Goal: Task Accomplishment & Management: Manage account settings

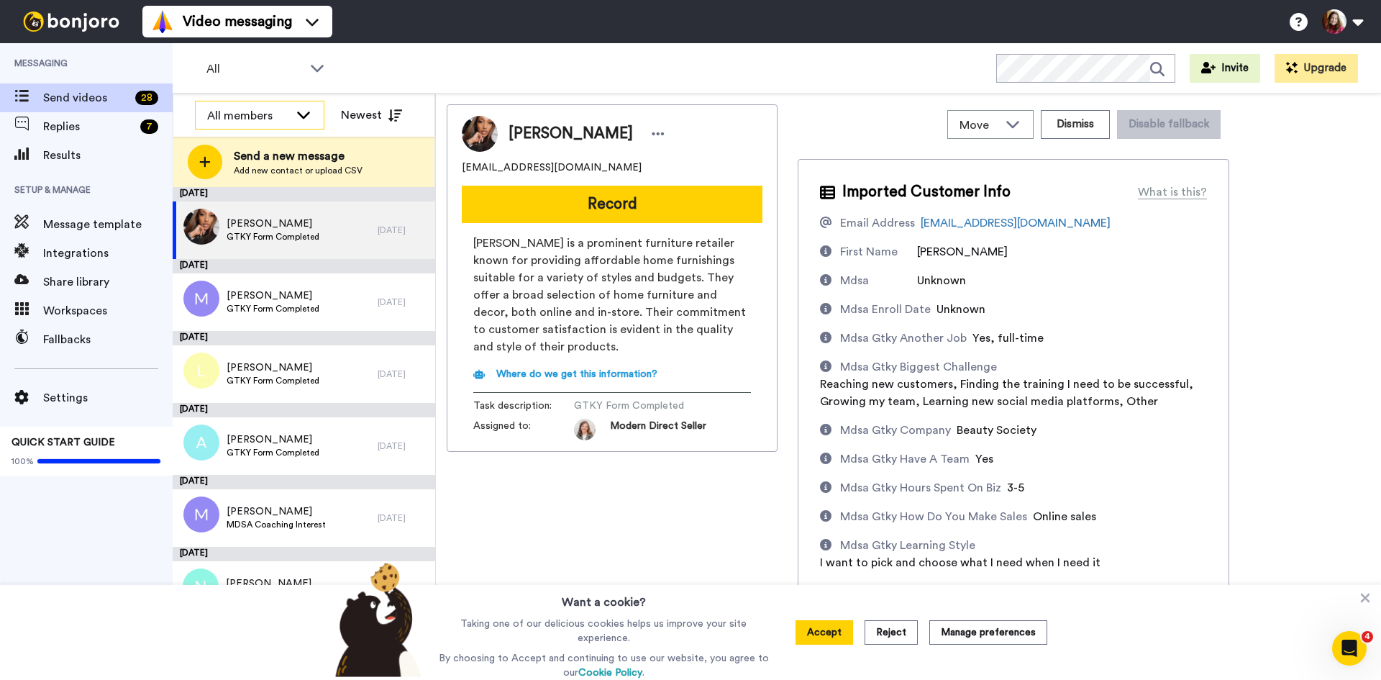
click at [294, 108] on div "All members" at bounding box center [260, 115] width 128 height 29
click at [245, 140] on span "All members" at bounding box center [231, 147] width 73 height 14
click at [68, 126] on span "Replies" at bounding box center [88, 126] width 91 height 17
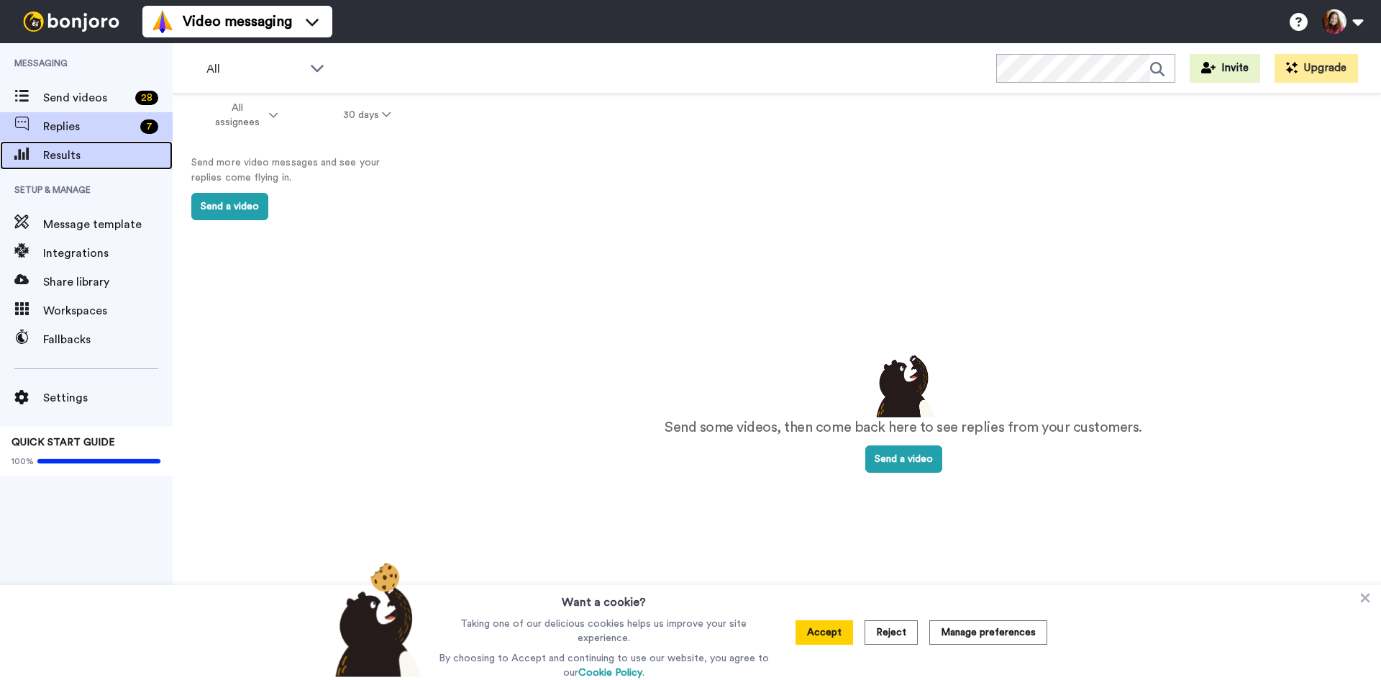
click at [58, 151] on span "Results" at bounding box center [107, 155] width 129 height 17
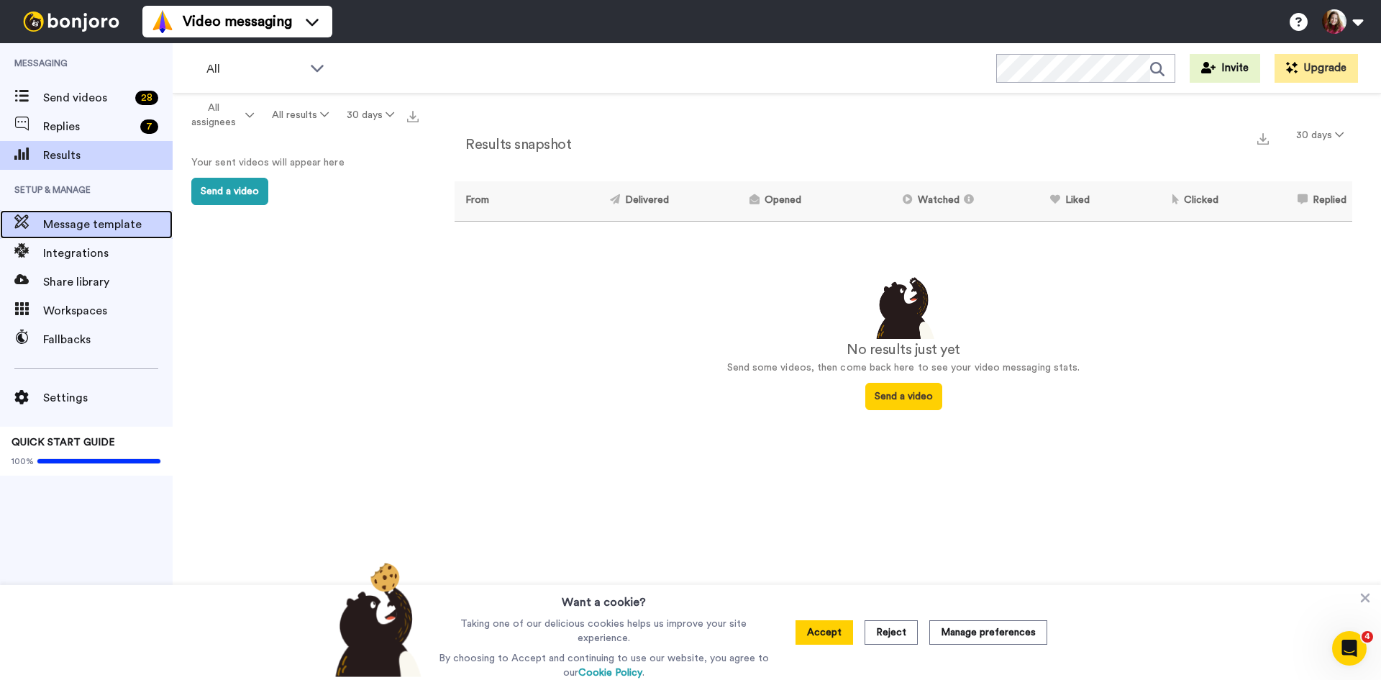
click at [93, 221] on span "Message template" at bounding box center [107, 224] width 129 height 17
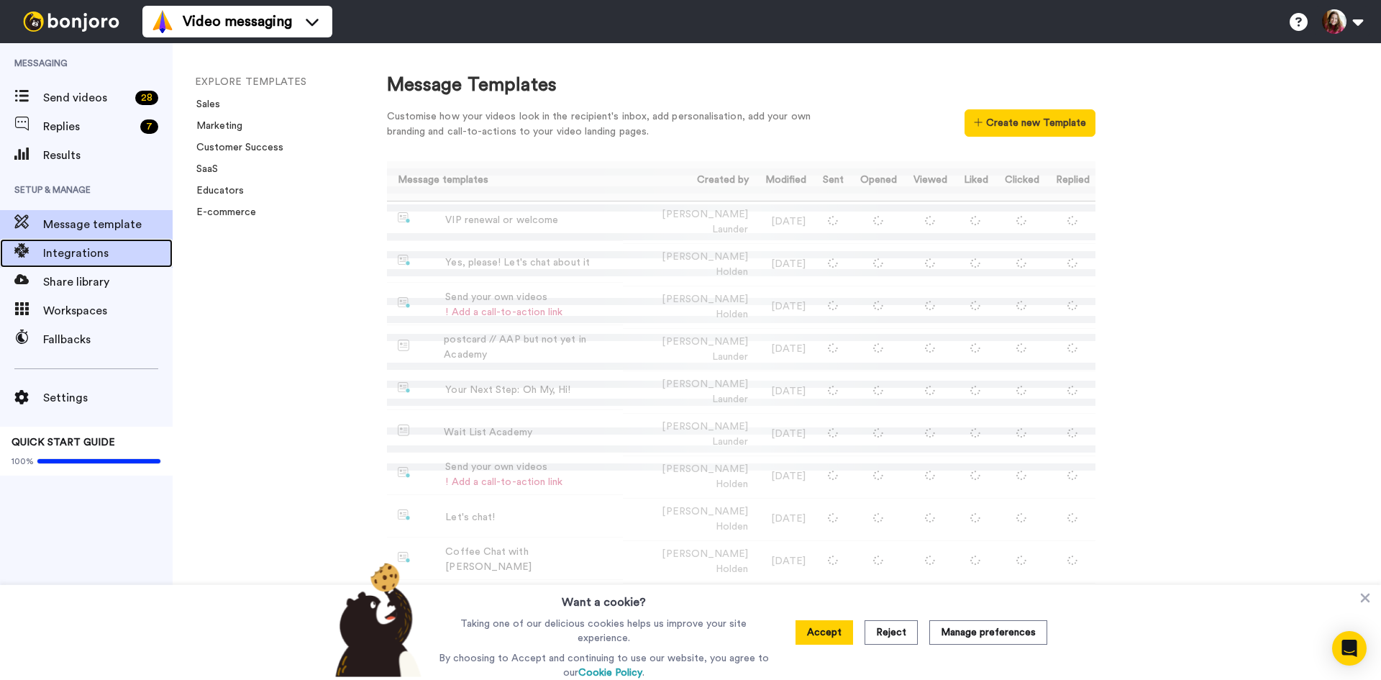
click at [78, 245] on span "Integrations" at bounding box center [107, 253] width 129 height 17
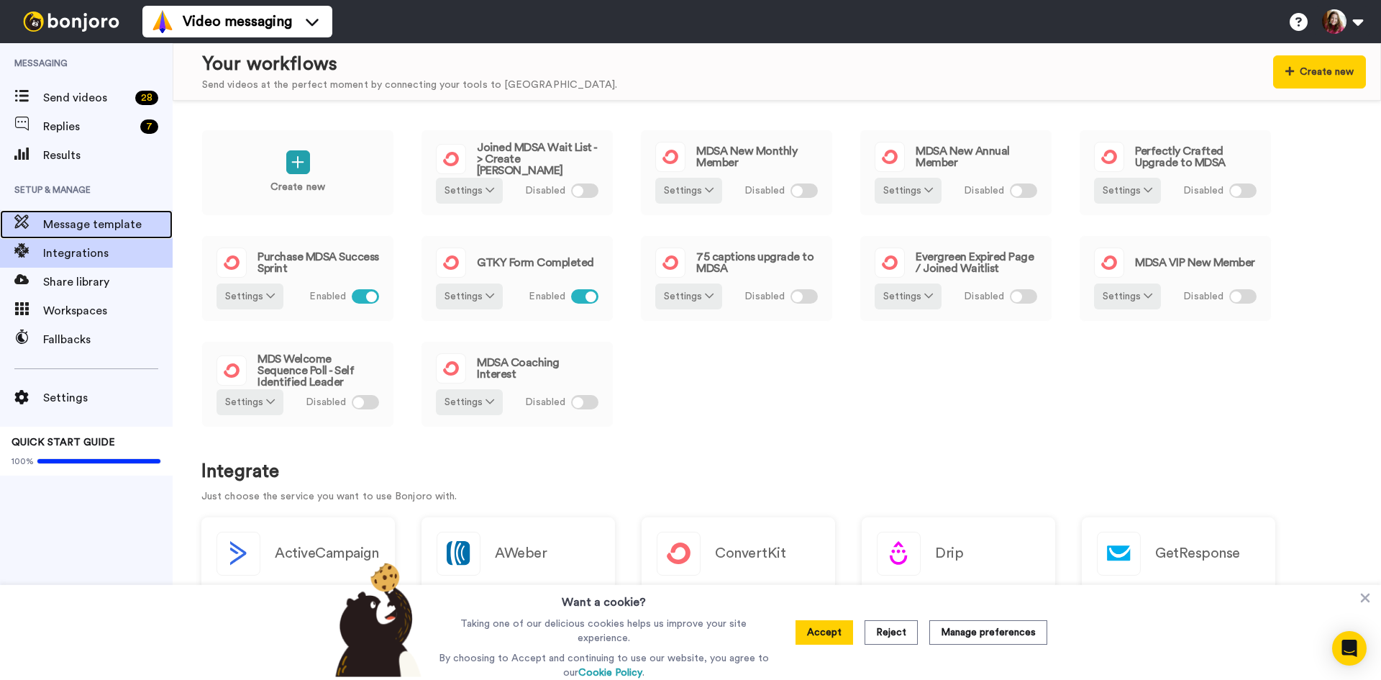
click at [81, 225] on span "Message template" at bounding box center [107, 224] width 129 height 17
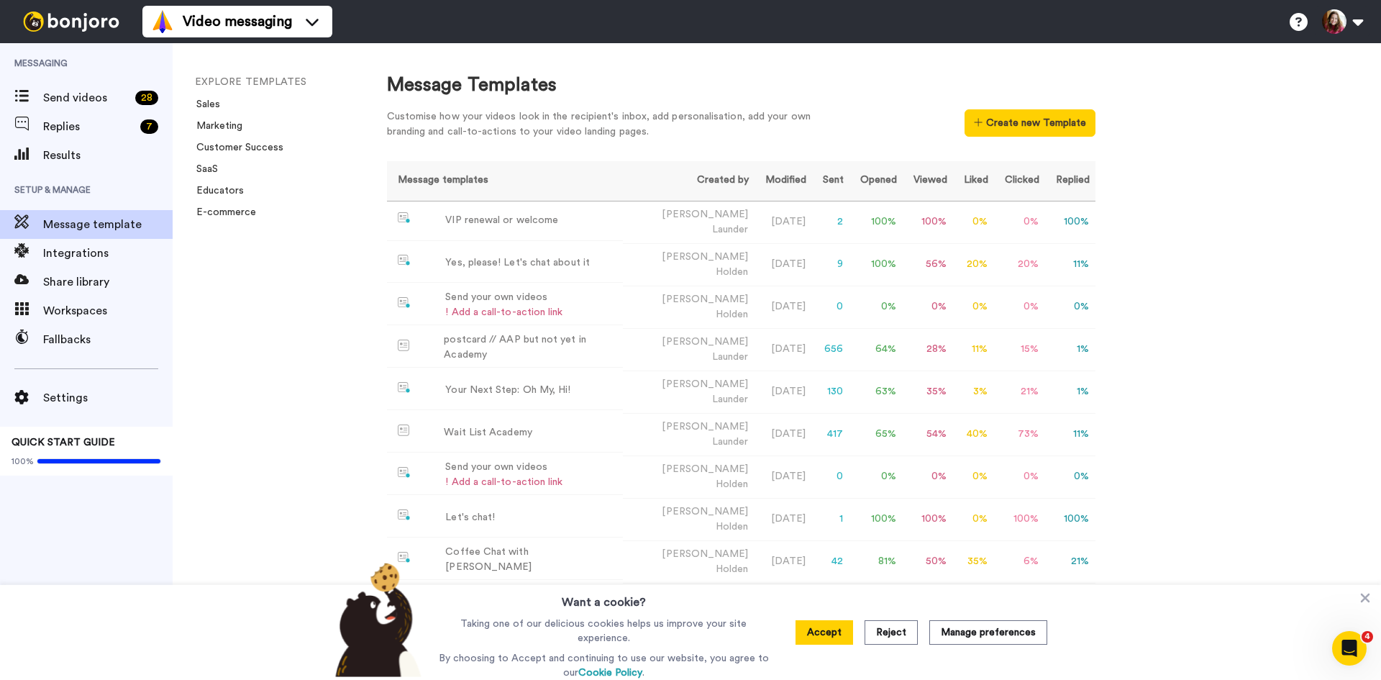
click at [67, 80] on span "Messaging" at bounding box center [86, 63] width 173 height 40
click at [68, 97] on span "Send videos" at bounding box center [86, 97] width 86 height 17
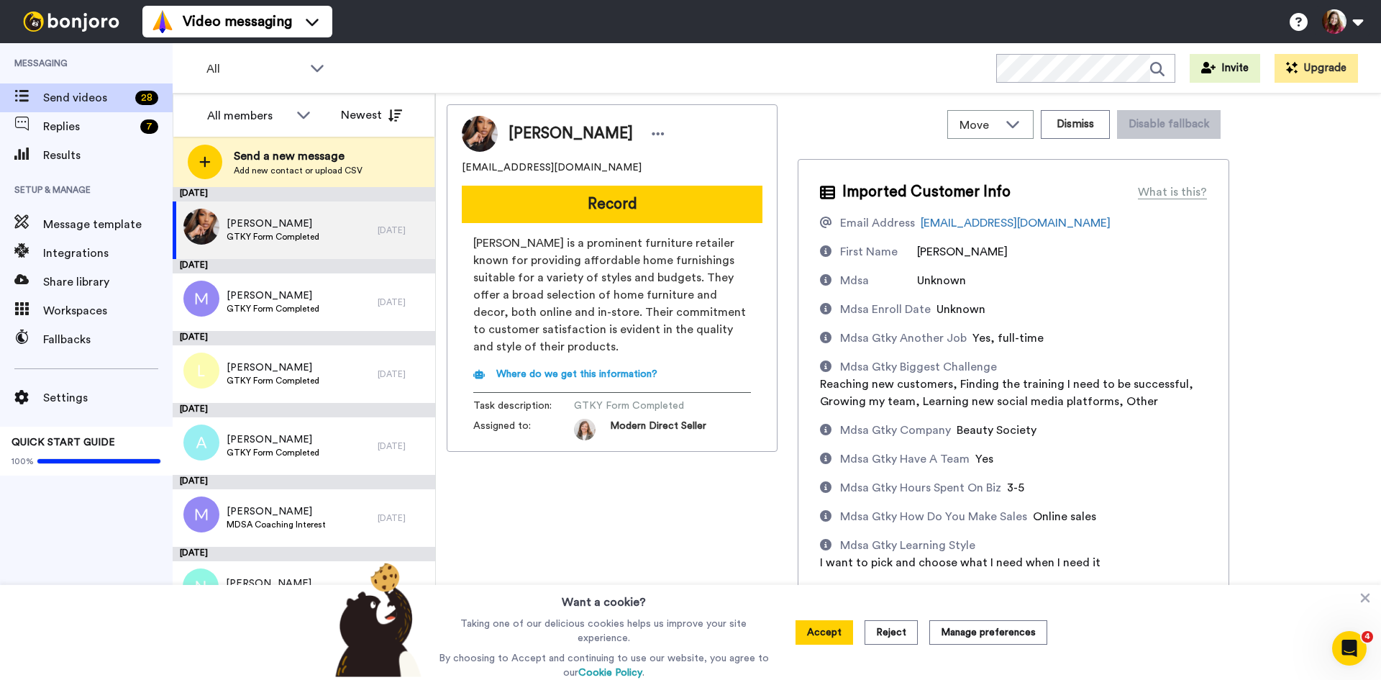
scroll to position [17, 0]
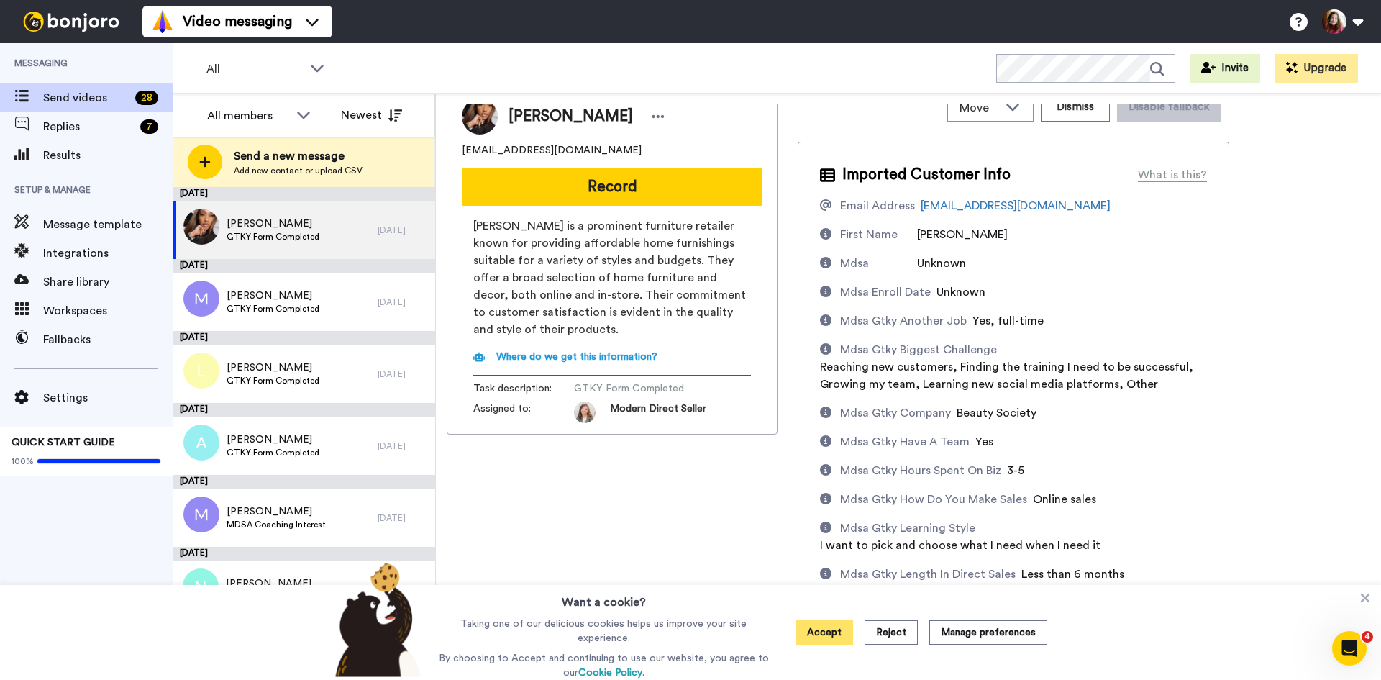
click at [841, 629] on button "Accept" at bounding box center [824, 632] width 58 height 24
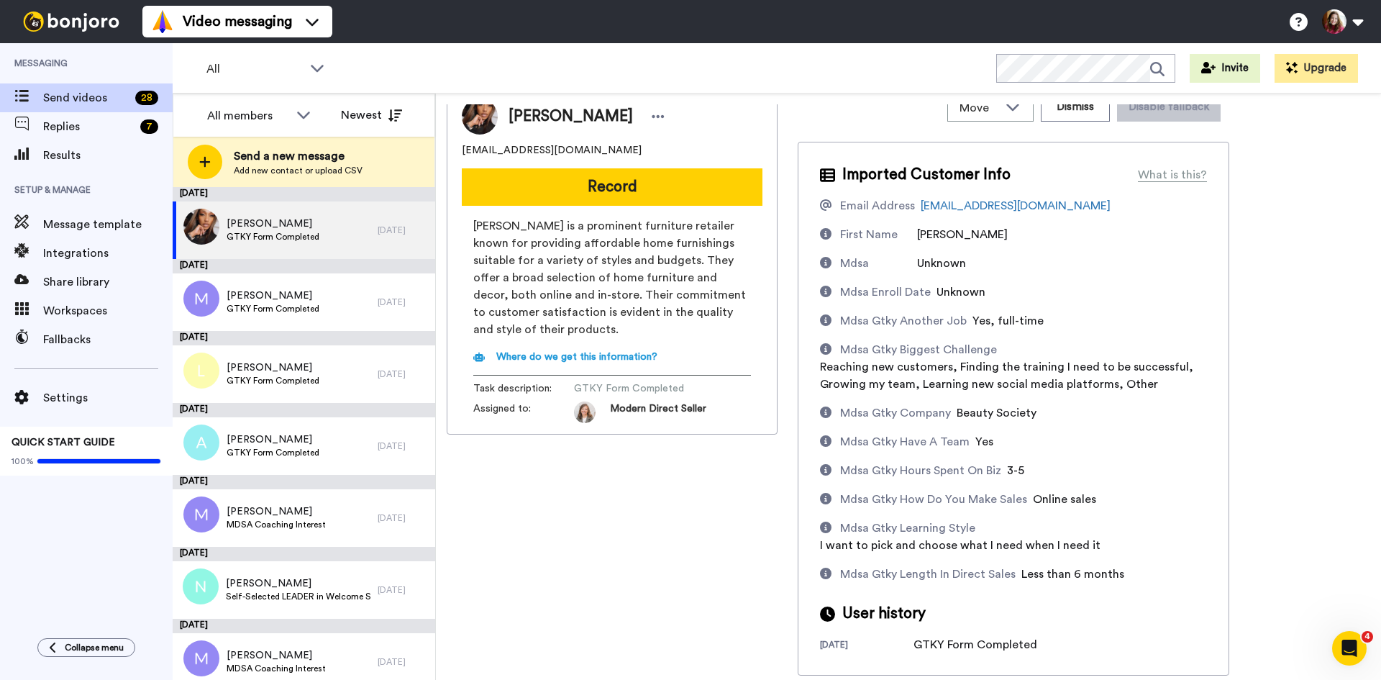
scroll to position [0, 0]
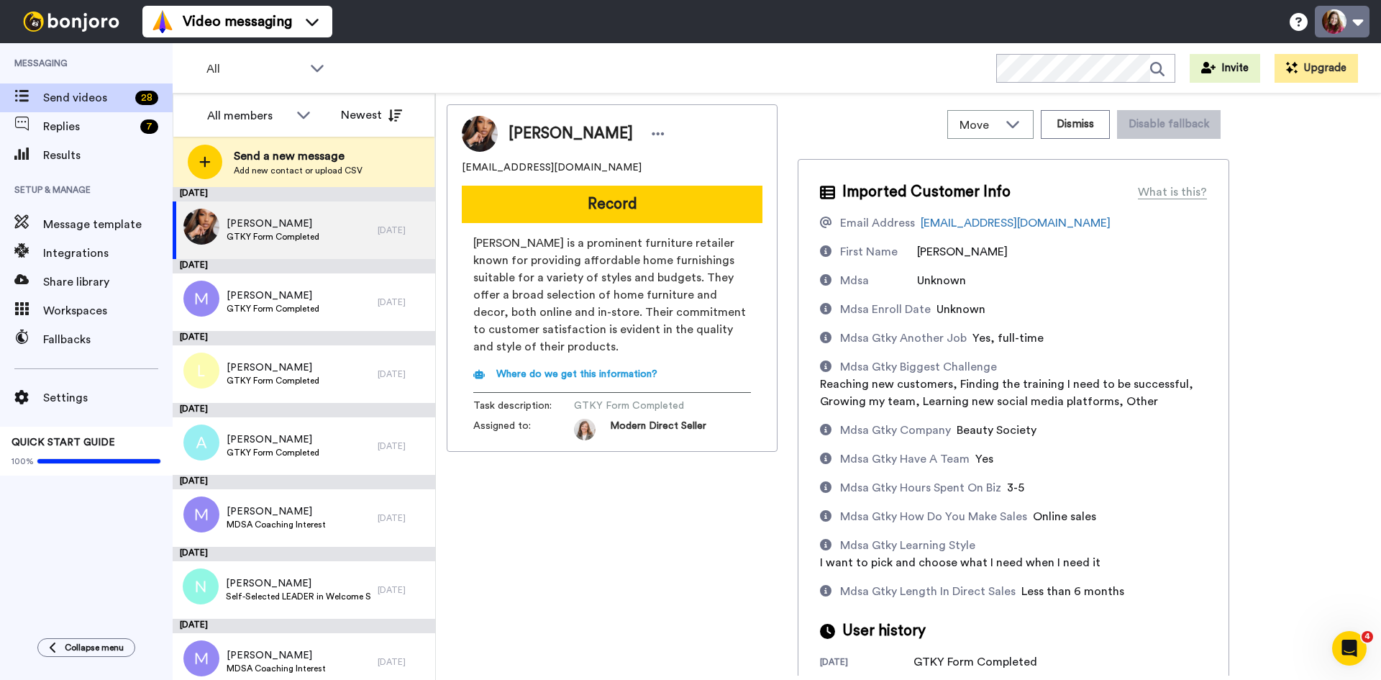
click at [1352, 21] on button at bounding box center [1342, 22] width 55 height 32
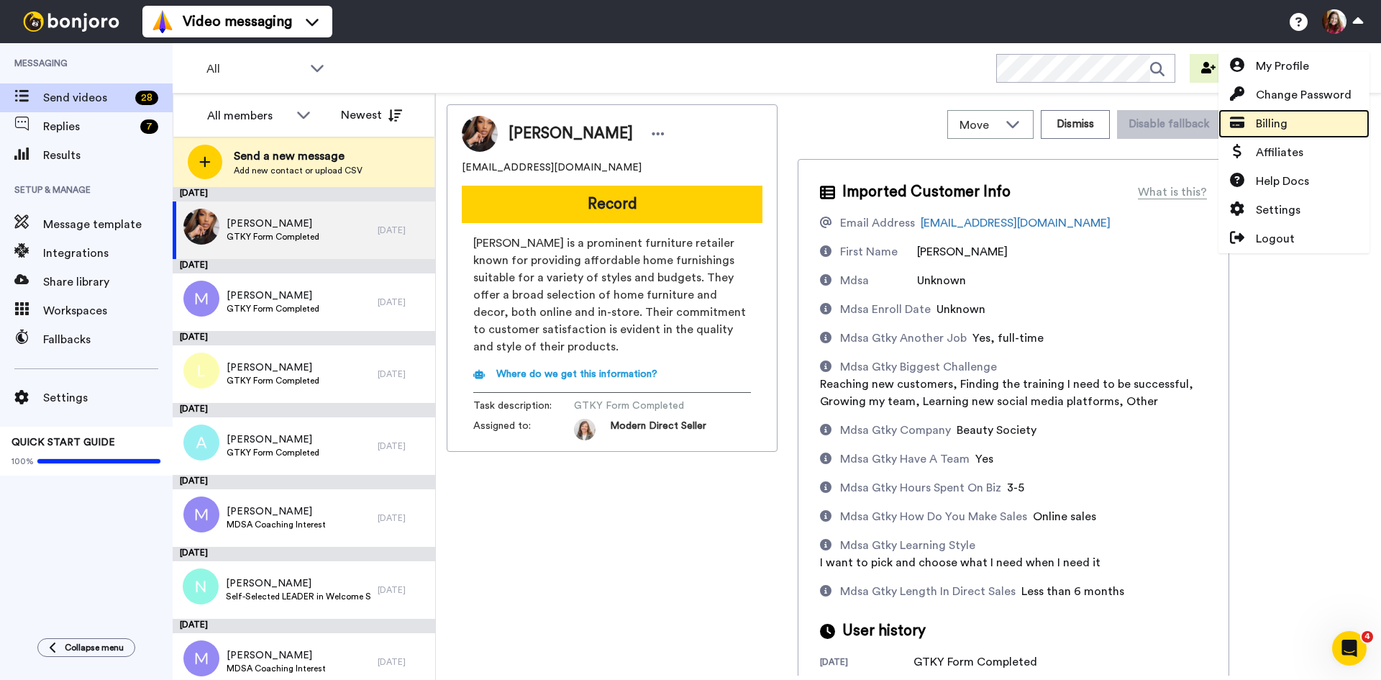
click at [1285, 128] on span "Billing" at bounding box center [1272, 123] width 32 height 17
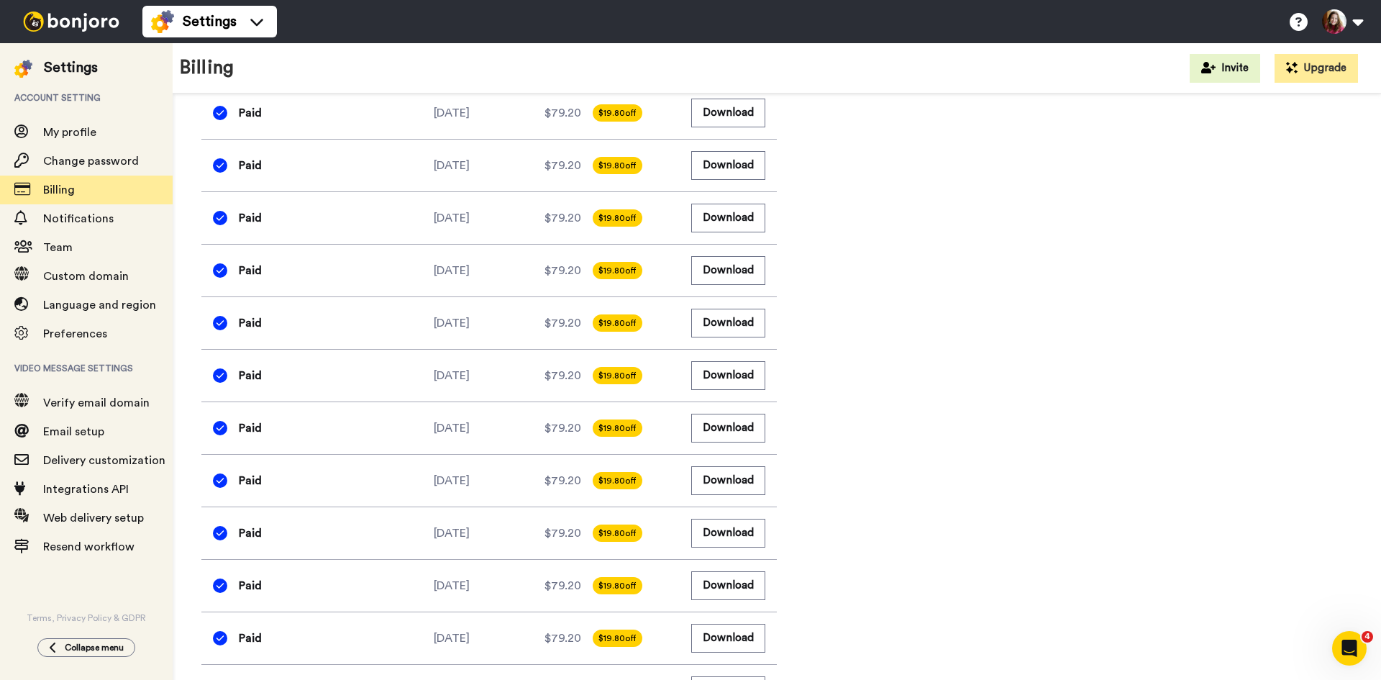
scroll to position [935, 0]
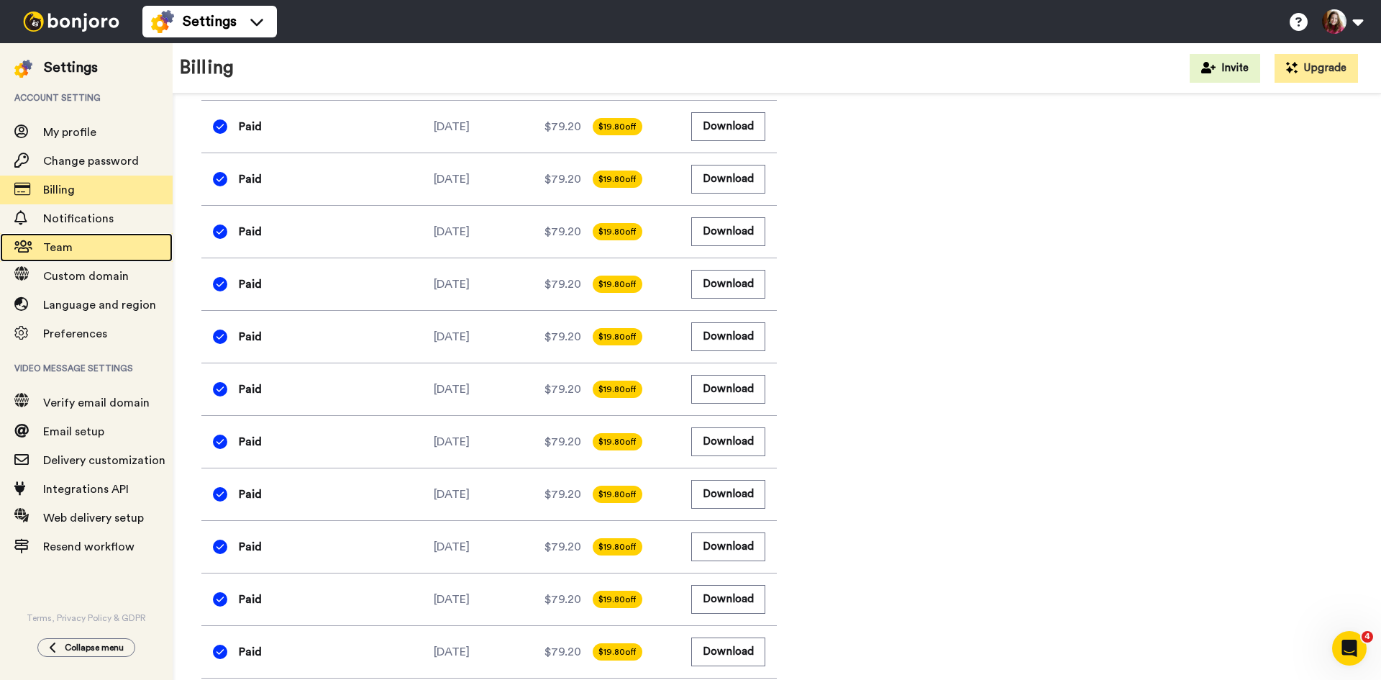
click at [60, 243] on span "Team" at bounding box center [57, 248] width 29 height 12
